Goal: Task Accomplishment & Management: Manage account settings

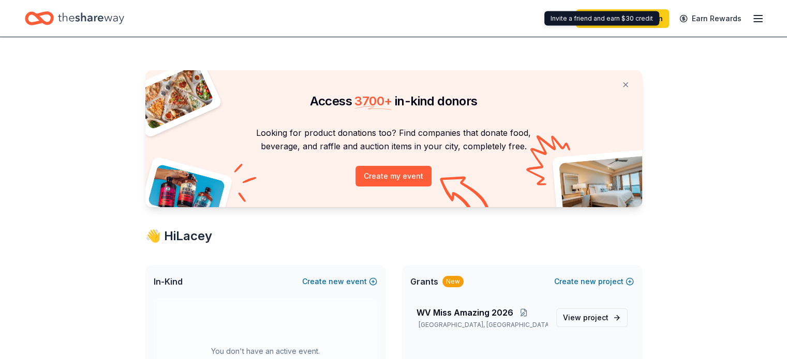
click at [754, 22] on line "button" at bounding box center [758, 22] width 8 height 0
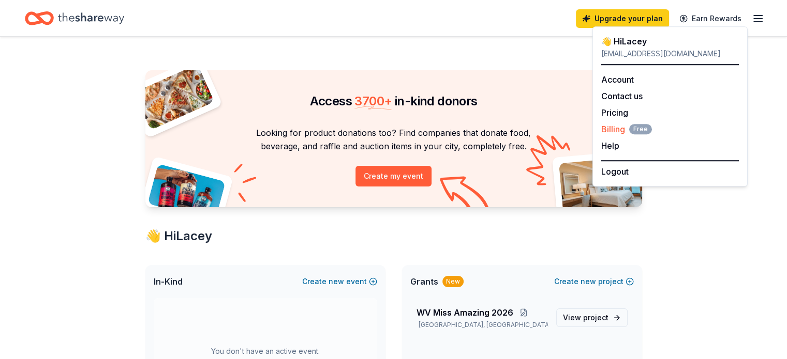
click at [612, 125] on span "Billing Free" at bounding box center [626, 129] width 51 height 12
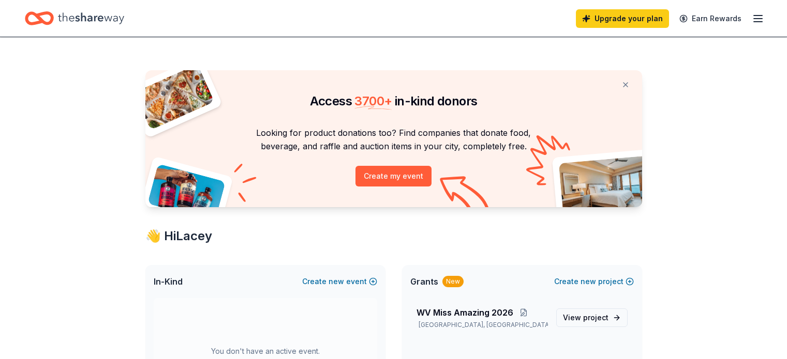
click at [754, 19] on line "button" at bounding box center [758, 19] width 8 height 0
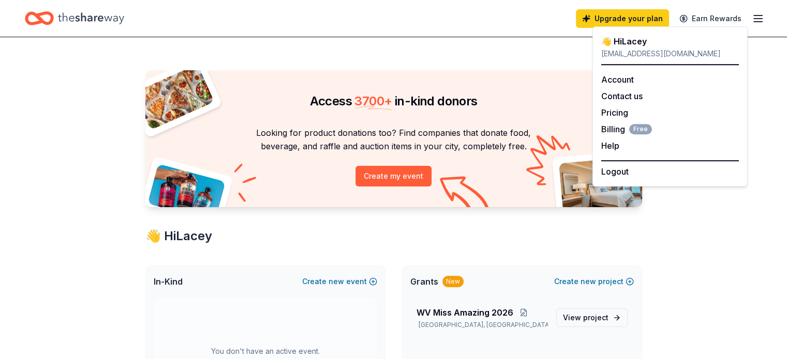
click at [647, 176] on div "Logout" at bounding box center [670, 169] width 138 height 18
click at [619, 169] on button "Logout" at bounding box center [614, 172] width 27 height 12
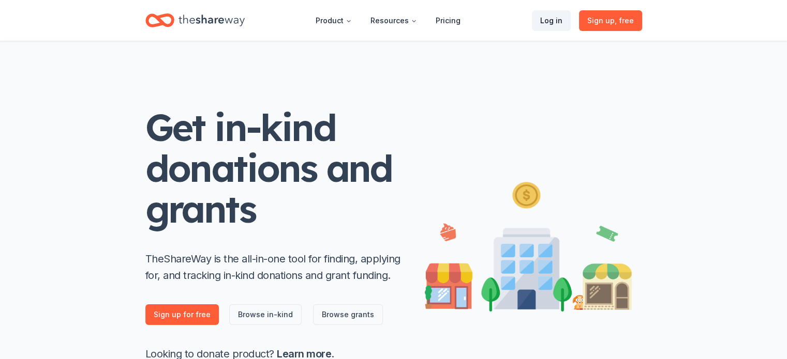
click at [539, 20] on link "Log in" at bounding box center [551, 20] width 39 height 21
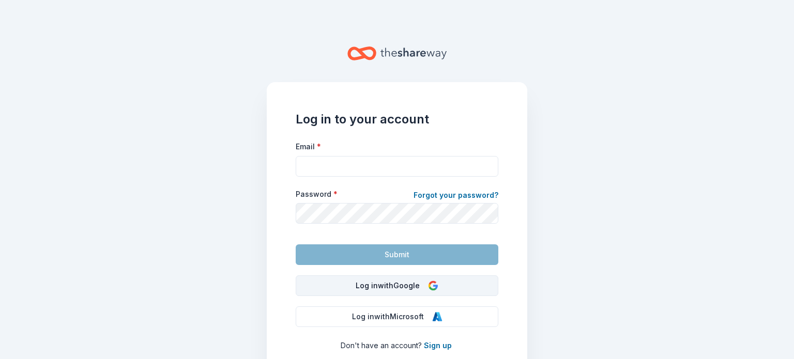
click at [443, 285] on button "Log in with Google" at bounding box center [397, 286] width 203 height 21
